Goal: Navigation & Orientation: Find specific page/section

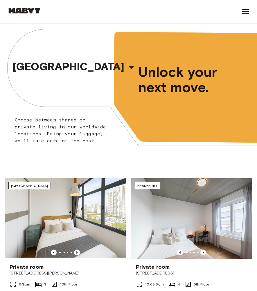
click at [232, 13] on div "Find a Home [GEOGRAPHIC_DATA] [GEOGRAPHIC_DATA] [GEOGRAPHIC_DATA] [GEOGRAPHIC_D…" at bounding box center [128, 11] width 243 height 23
click at [242, 13] on icon at bounding box center [245, 11] width 7 height 5
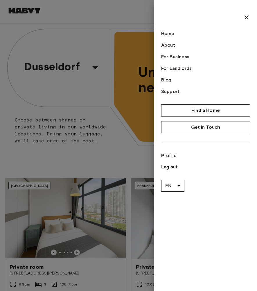
click at [147, 43] on div at bounding box center [128, 145] width 257 height 291
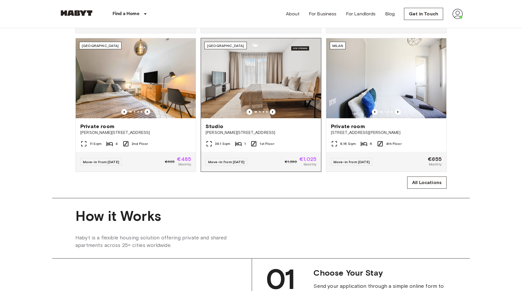
scroll to position [350, 0]
